Goal: Information Seeking & Learning: Learn about a topic

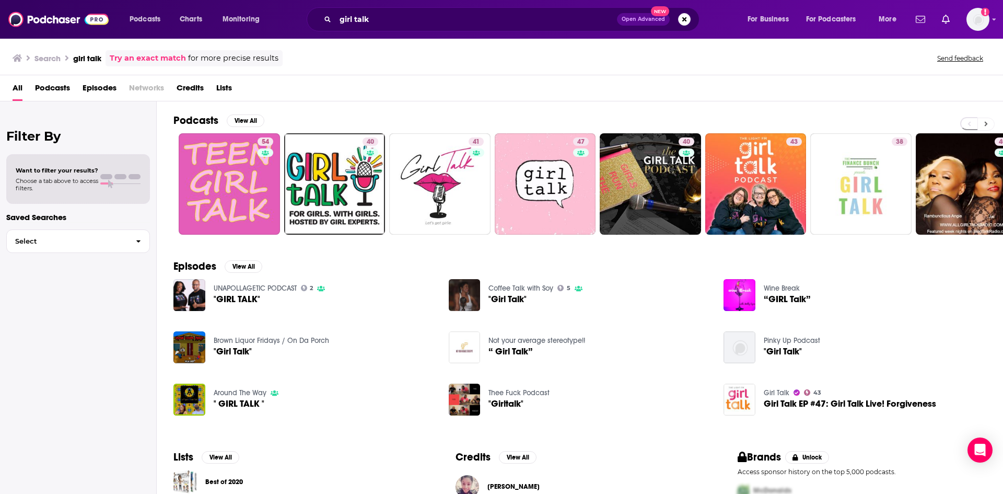
click at [983, 121] on button at bounding box center [986, 124] width 17 height 13
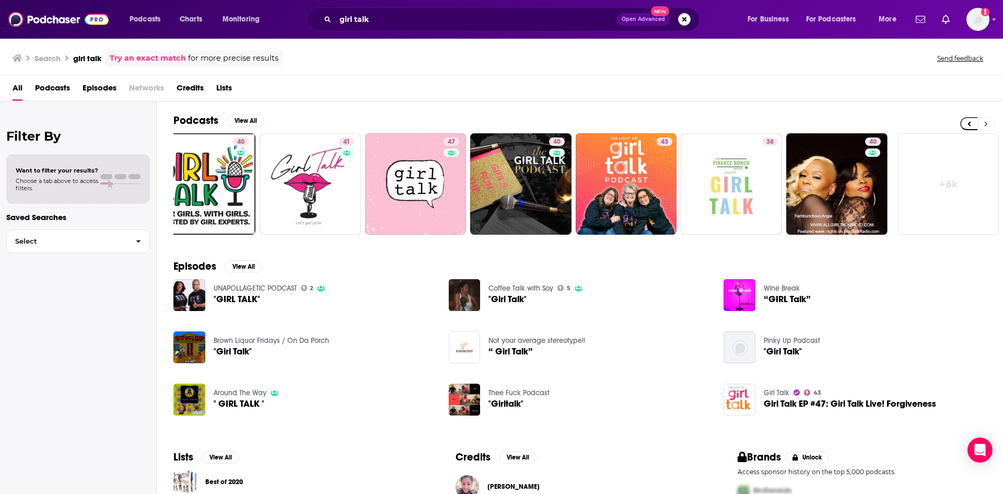
scroll to position [0, 130]
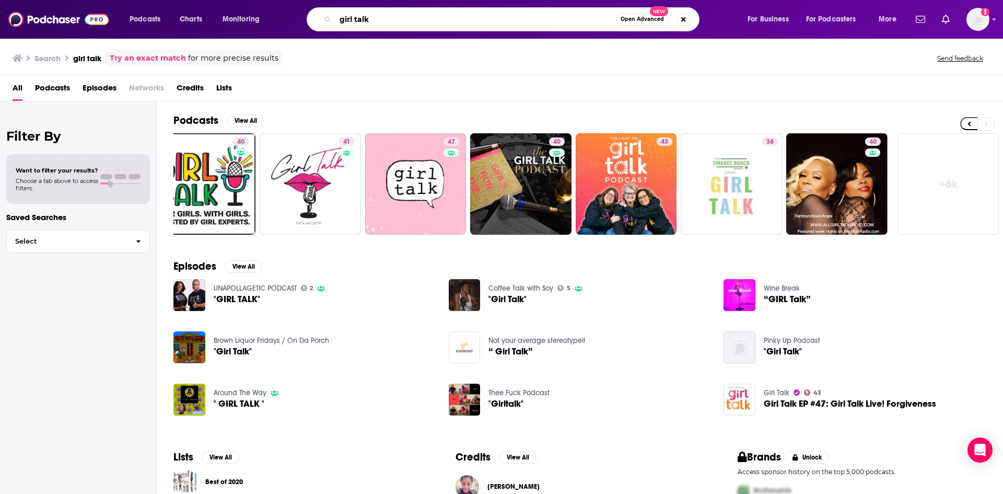
click at [419, 18] on input "girl talk" at bounding box center [475, 19] width 281 height 17
click at [59, 87] on span "Podcasts" at bounding box center [52, 89] width 35 height 21
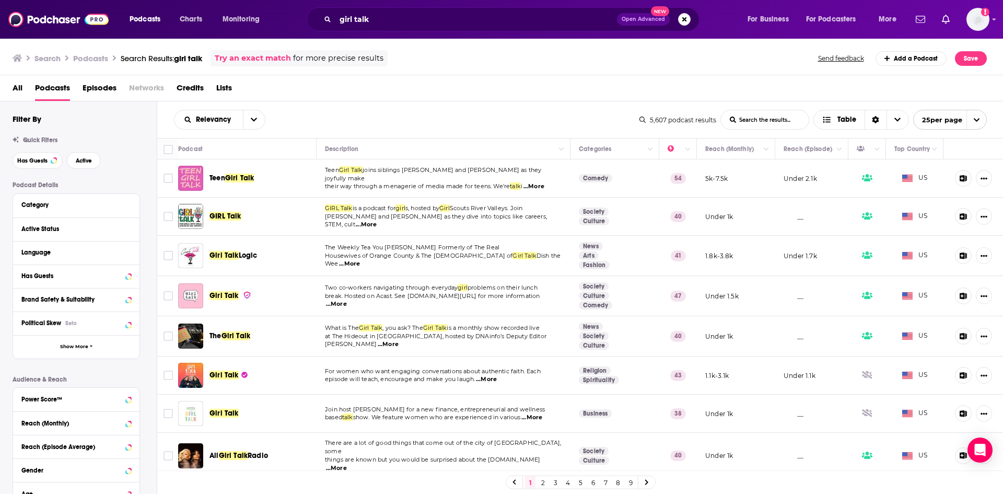
click at [500, 291] on span "problems on their lunch" at bounding box center [503, 287] width 70 height 7
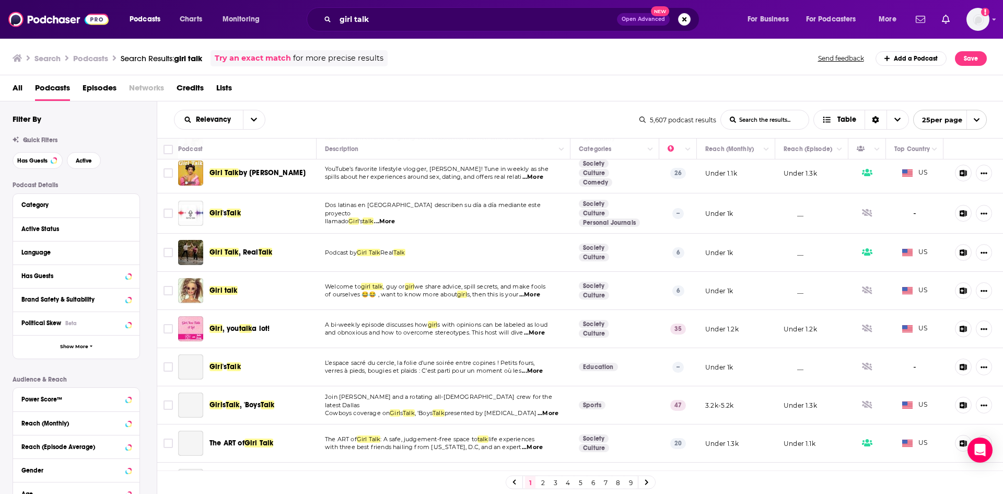
scroll to position [661, 0]
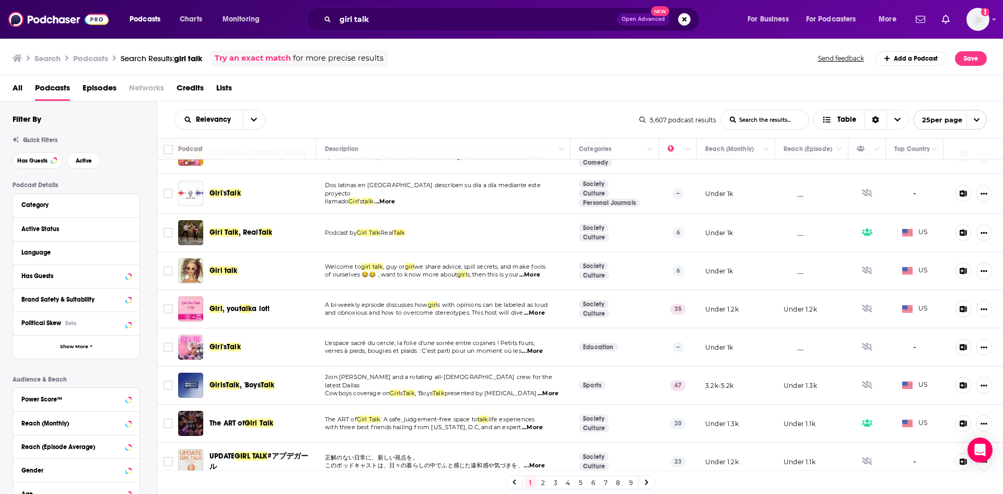
click at [544, 483] on link "2" at bounding box center [543, 482] width 10 height 13
click at [542, 481] on link "2" at bounding box center [543, 482] width 10 height 13
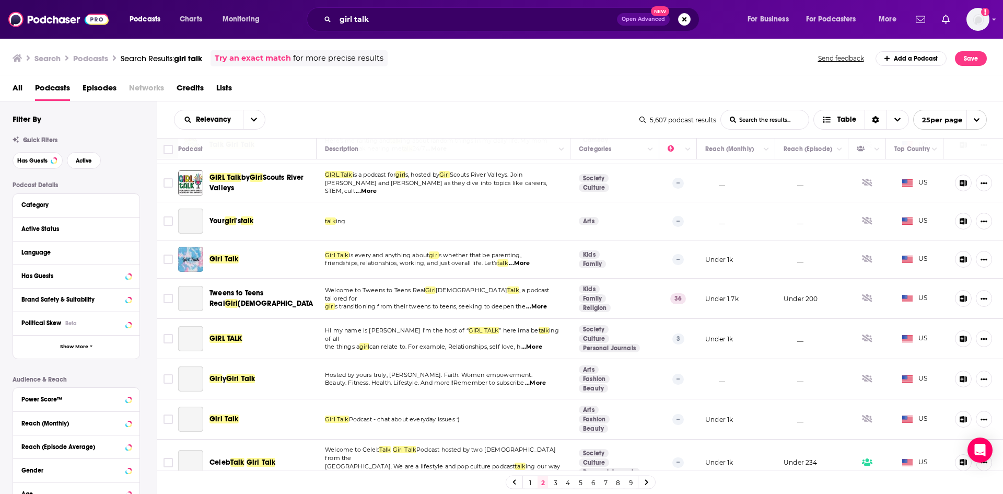
scroll to position [673, 0]
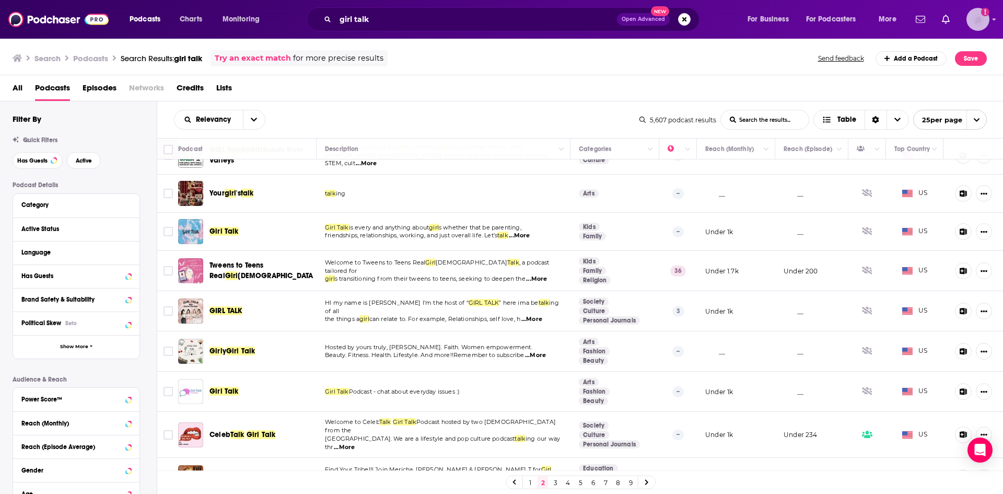
click at [995, 18] on icon "Show profile menu" at bounding box center [994, 19] width 4 height 6
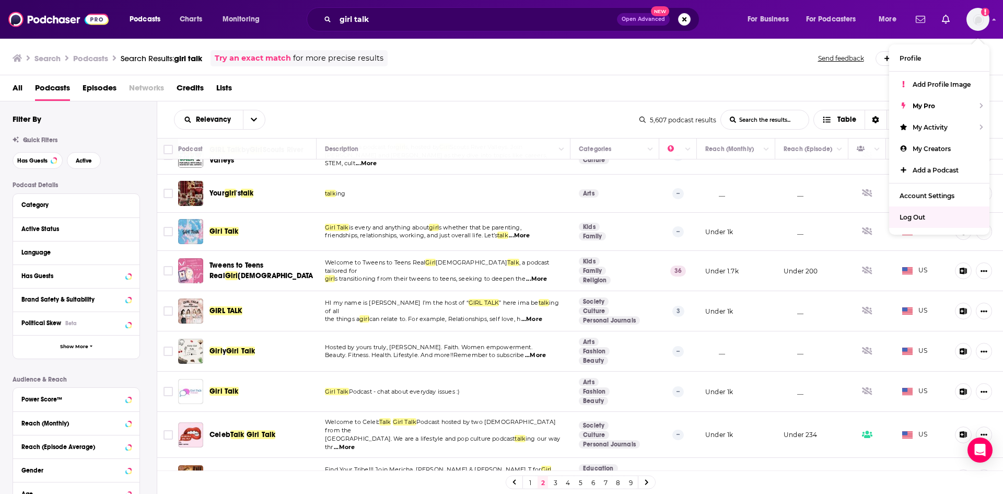
click at [534, 103] on div "Relevancy List Search Input Search the results... Table 5,607 podcast results L…" at bounding box center [580, 119] width 846 height 37
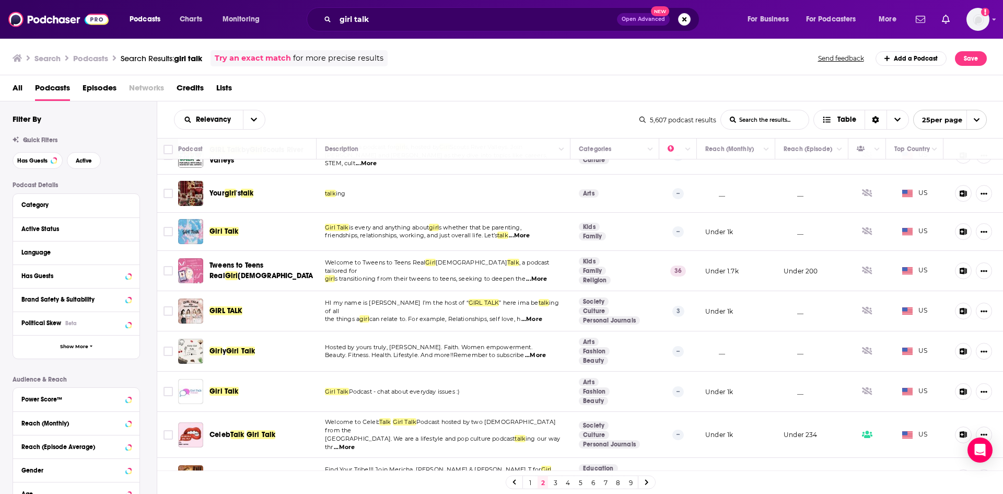
click at [553, 480] on link "3" at bounding box center [555, 482] width 10 height 13
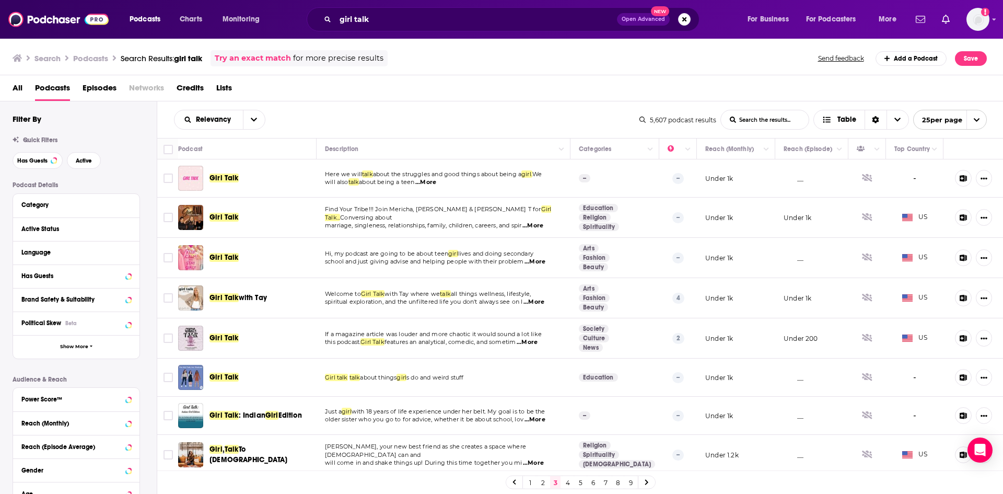
click at [434, 180] on span "...More" at bounding box center [425, 182] width 21 height 8
click at [431, 93] on div "All Podcasts Episodes Networks Credits Lists" at bounding box center [504, 89] width 983 height 21
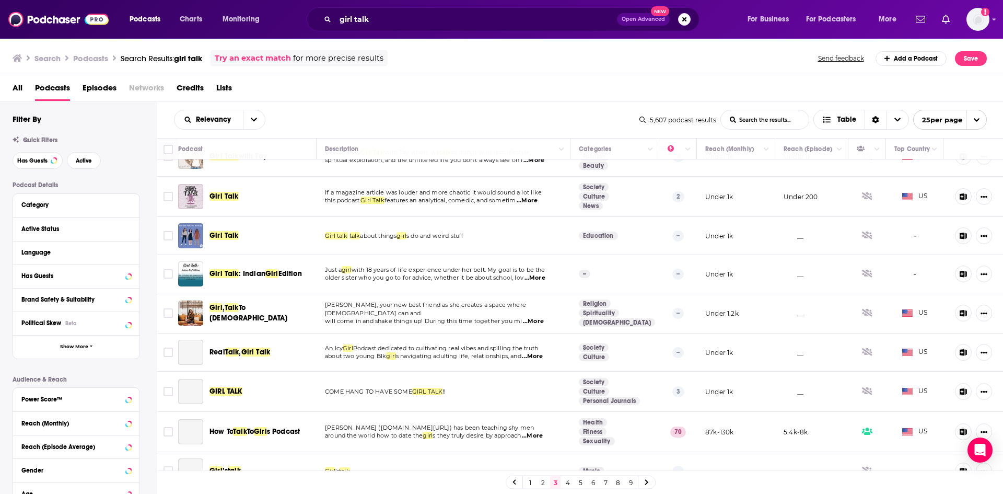
scroll to position [157, 0]
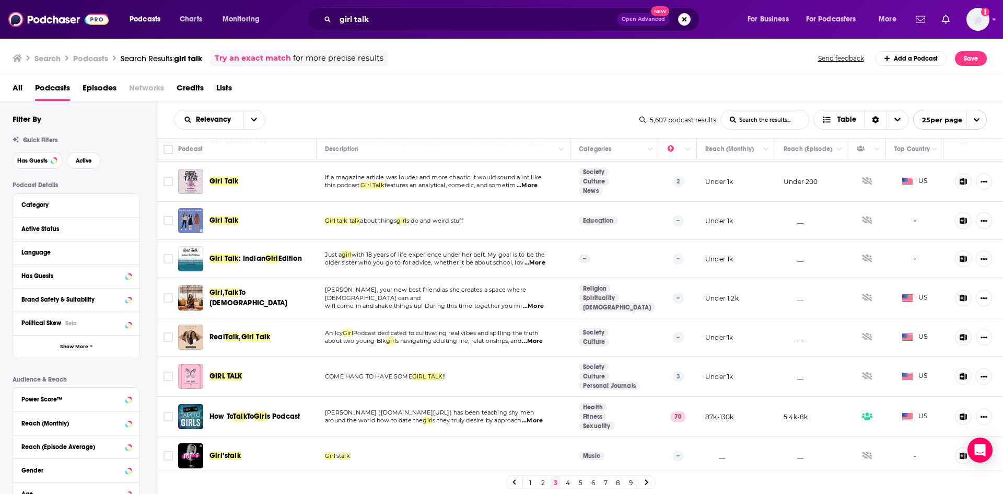
click at [538, 189] on span "...More" at bounding box center [527, 185] width 21 height 8
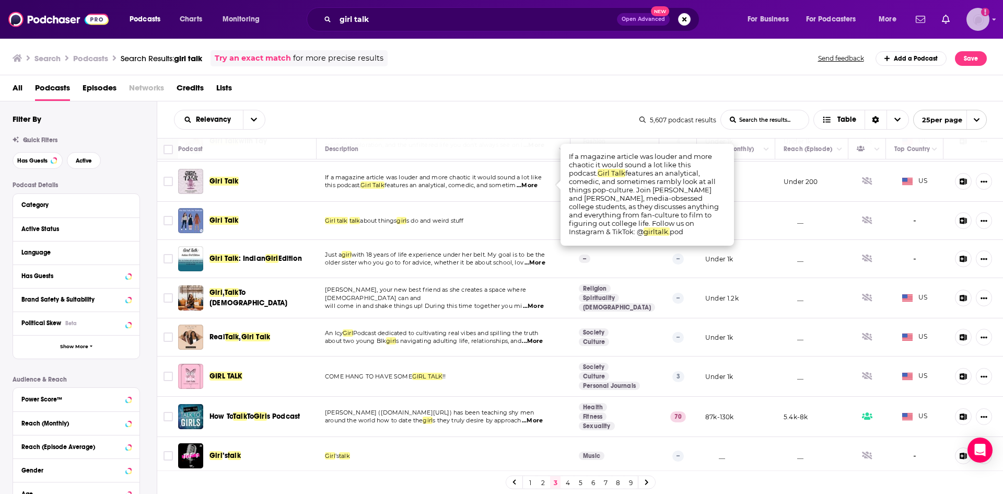
click at [993, 18] on icon "Show profile menu" at bounding box center [994, 19] width 4 height 6
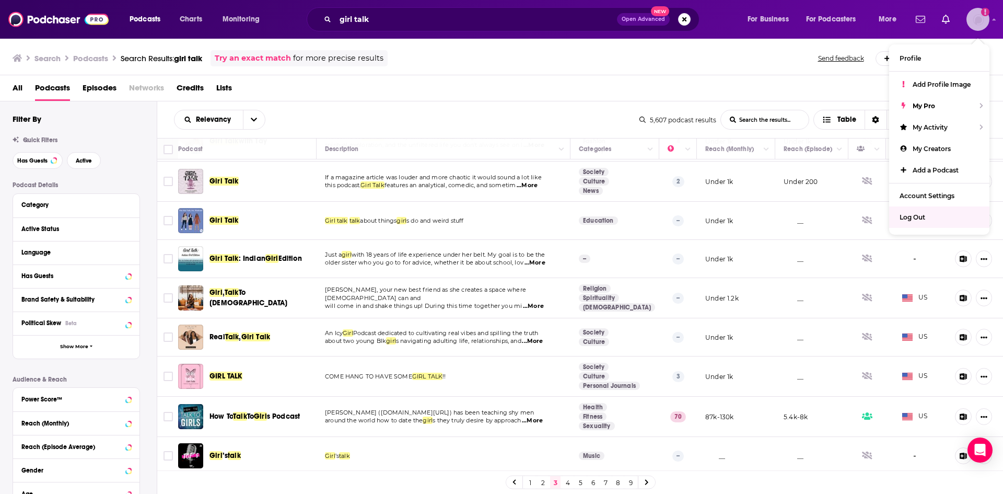
click at [917, 214] on span "Log Out" at bounding box center [913, 217] width 26 height 8
